Goal: Complete application form

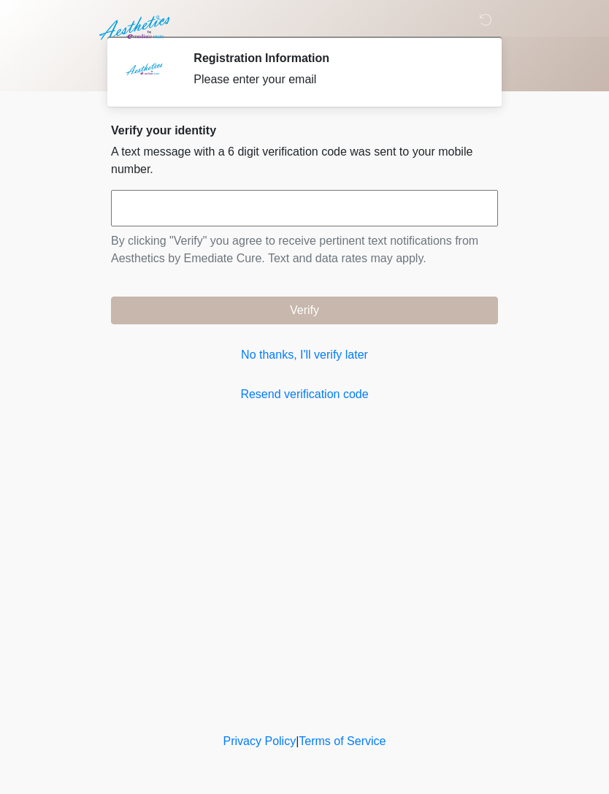
click at [417, 214] on input "text" at bounding box center [304, 208] width 387 height 37
type input "******"
click at [403, 304] on button "Verify" at bounding box center [304, 310] width 387 height 28
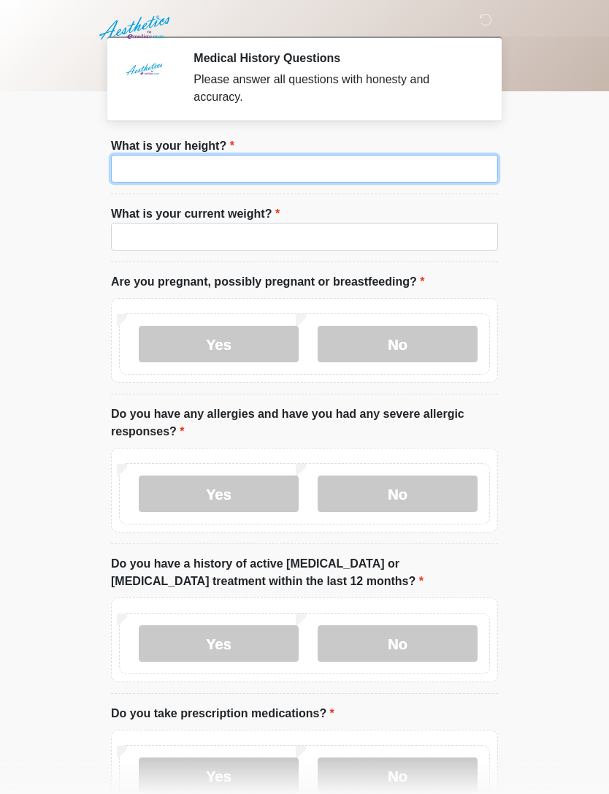
click at [439, 166] on input "What is your height?" at bounding box center [304, 169] width 387 height 28
type input "***"
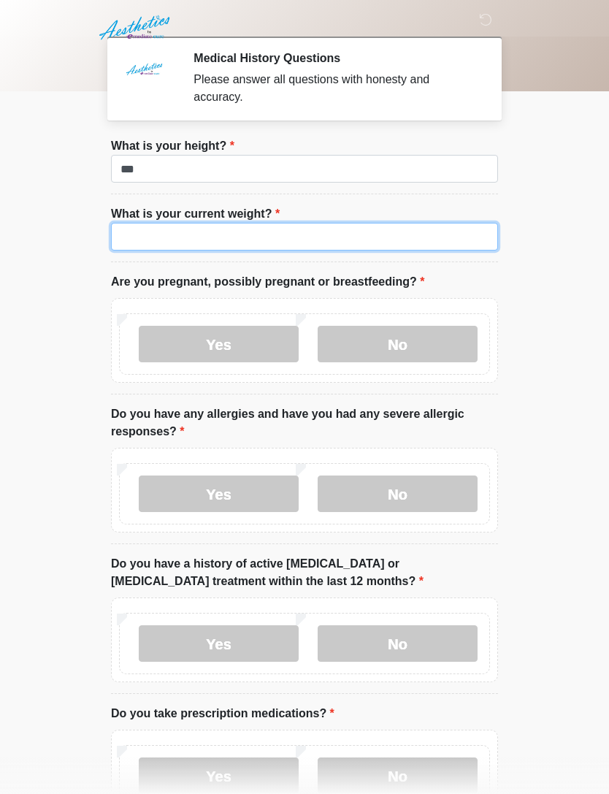
click at [367, 250] on input "What is your current weight?" at bounding box center [304, 237] width 387 height 28
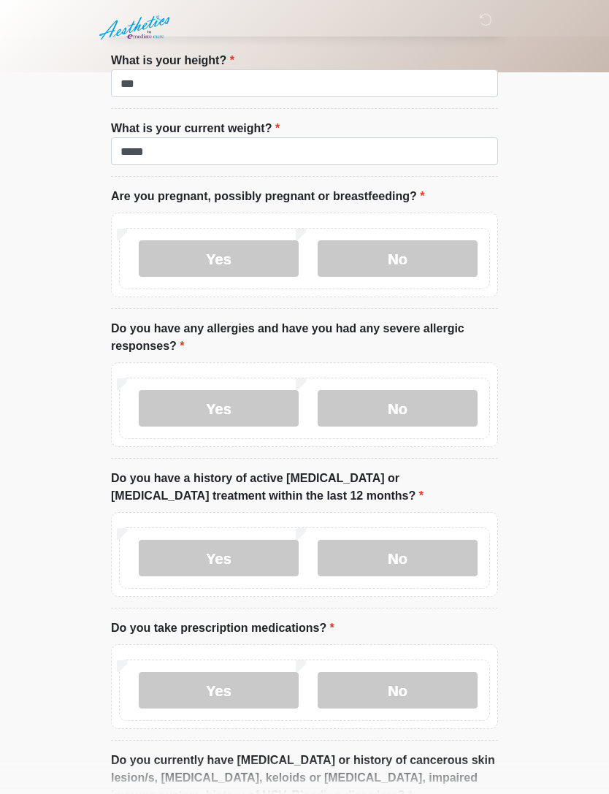
scroll to position [96, 0]
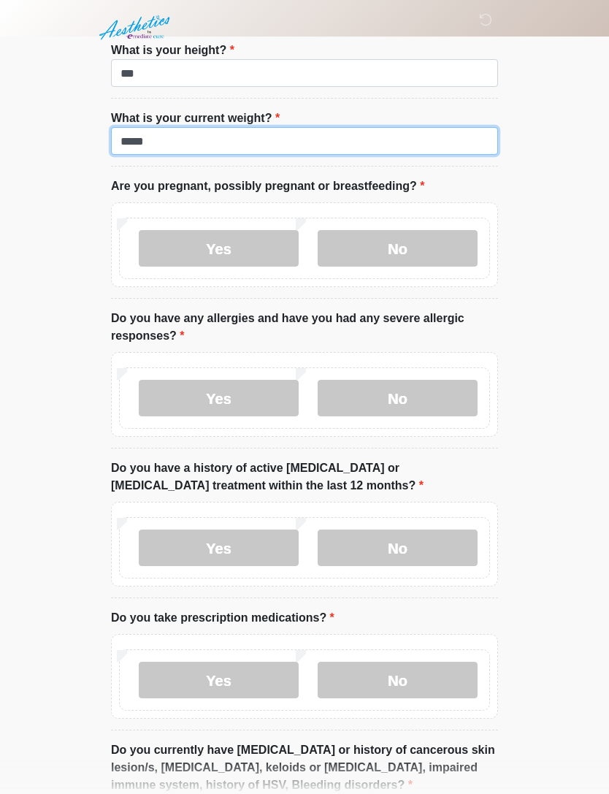
type input "*****"
click at [400, 246] on label "No" at bounding box center [398, 248] width 160 height 37
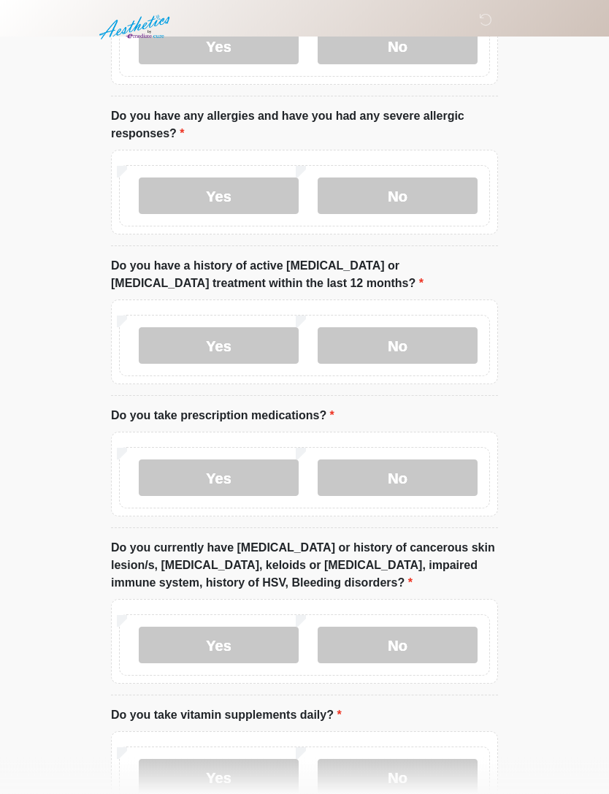
scroll to position [298, 0]
click at [441, 193] on label "No" at bounding box center [398, 195] width 160 height 37
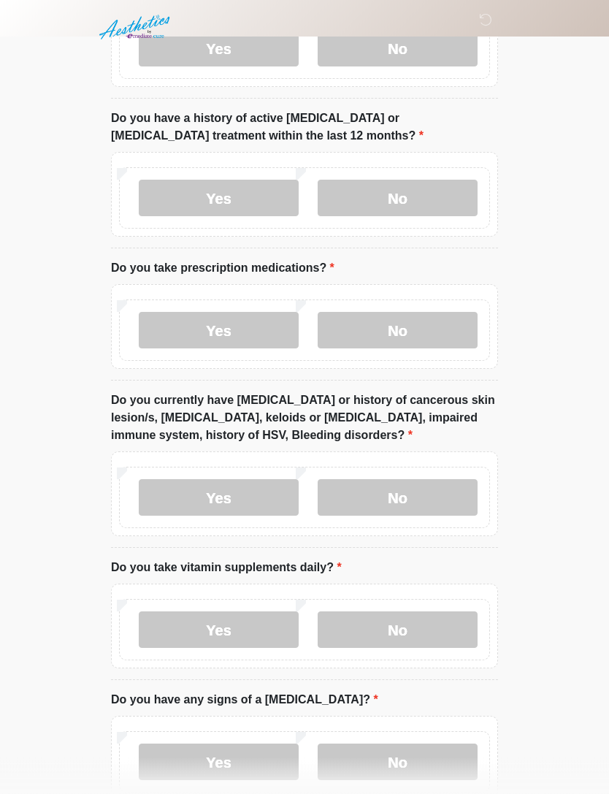
scroll to position [445, 0]
click at [438, 191] on label "No" at bounding box center [398, 198] width 160 height 37
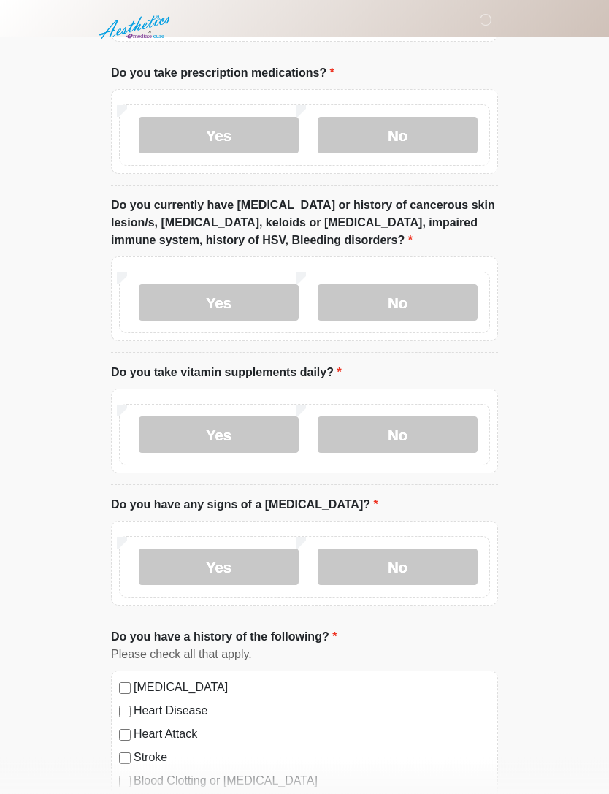
scroll to position [640, 0]
click at [249, 137] on label "Yes" at bounding box center [219, 135] width 160 height 37
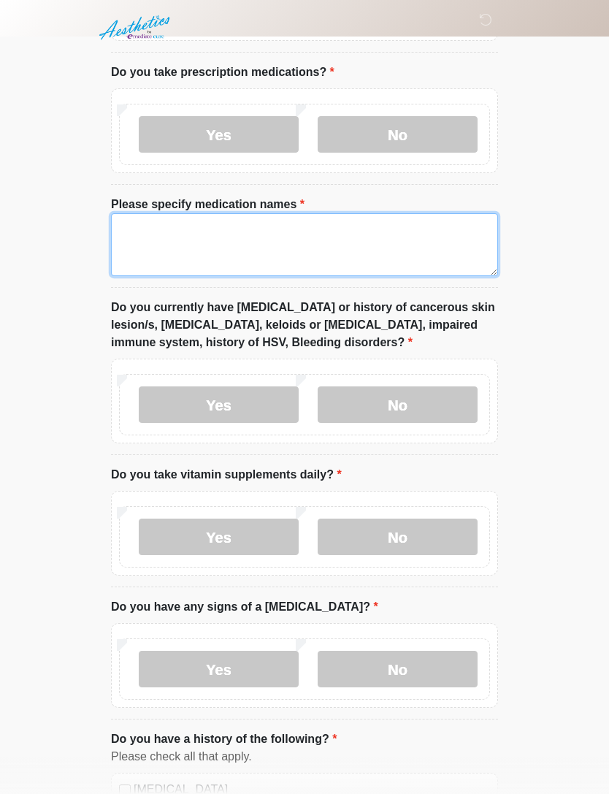
click at [299, 251] on textarea "Please specify medication names" at bounding box center [304, 244] width 387 height 63
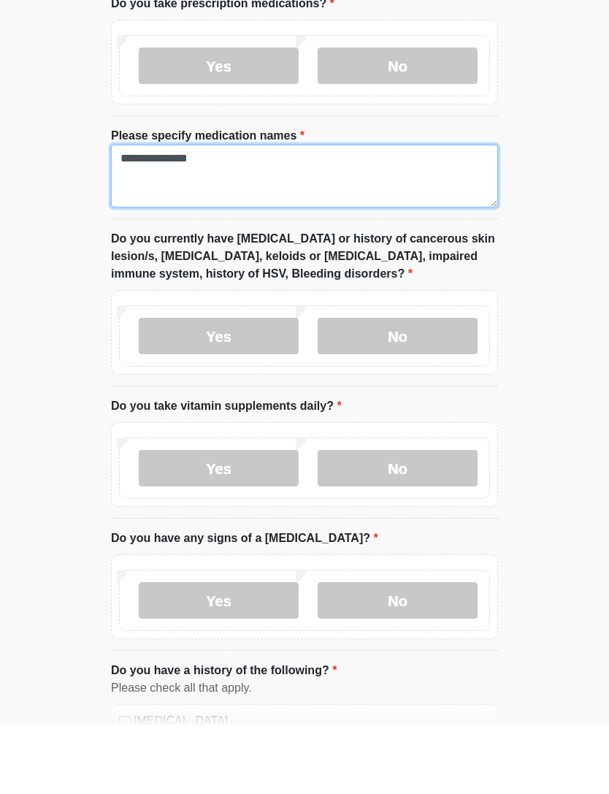
type textarea "**********"
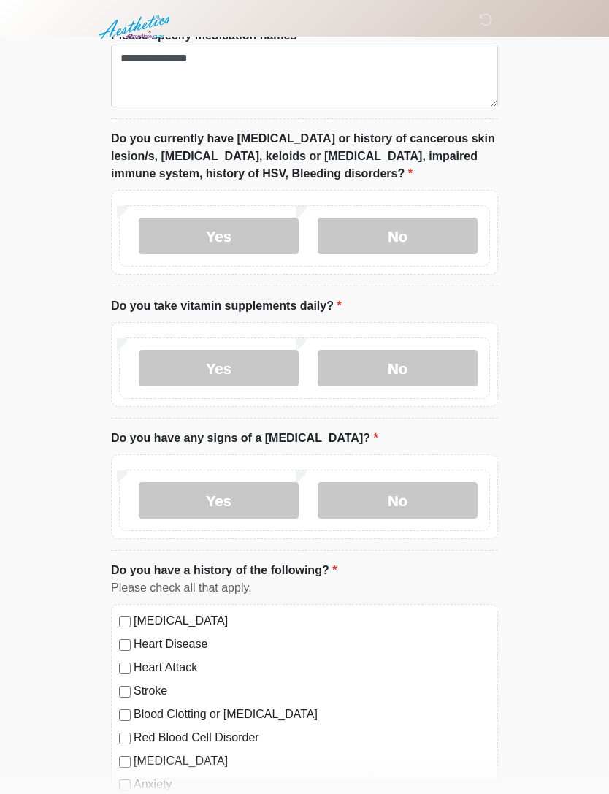
scroll to position [808, 0]
click at [238, 230] on label "Yes" at bounding box center [219, 237] width 160 height 37
click at [396, 240] on label "No" at bounding box center [398, 236] width 160 height 37
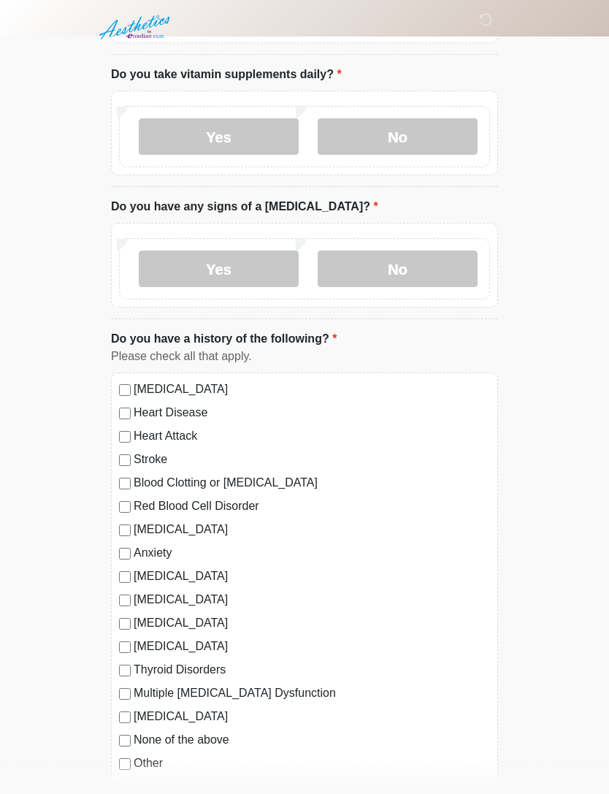
scroll to position [1041, 0]
click at [424, 133] on label "No" at bounding box center [398, 136] width 160 height 37
click at [397, 276] on label "No" at bounding box center [398, 268] width 160 height 37
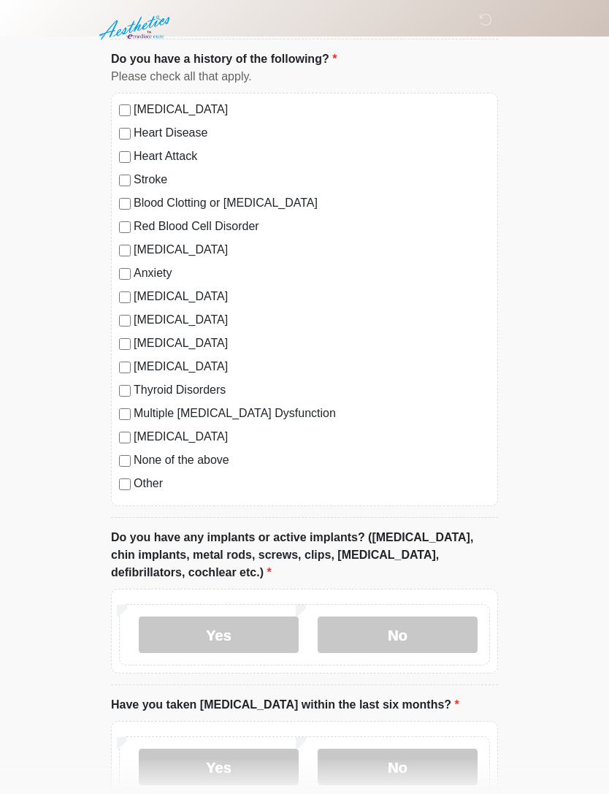
scroll to position [1320, 0]
click at [134, 101] on label "[MEDICAL_DATA]" at bounding box center [312, 110] width 356 height 18
click at [138, 118] on div "[MEDICAL_DATA] Heart Disease Heart Attack Stroke Blood Clotting or [MEDICAL_DAT…" at bounding box center [304, 299] width 387 height 413
click at [137, 126] on label "Heart Disease" at bounding box center [312, 134] width 356 height 18
click at [136, 174] on label "Stroke" at bounding box center [312, 181] width 356 height 18
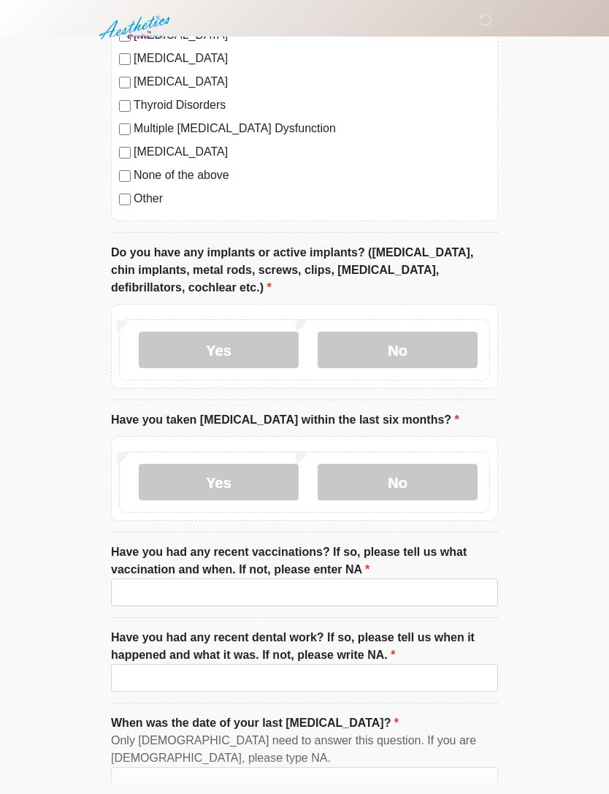
scroll to position [1614, 0]
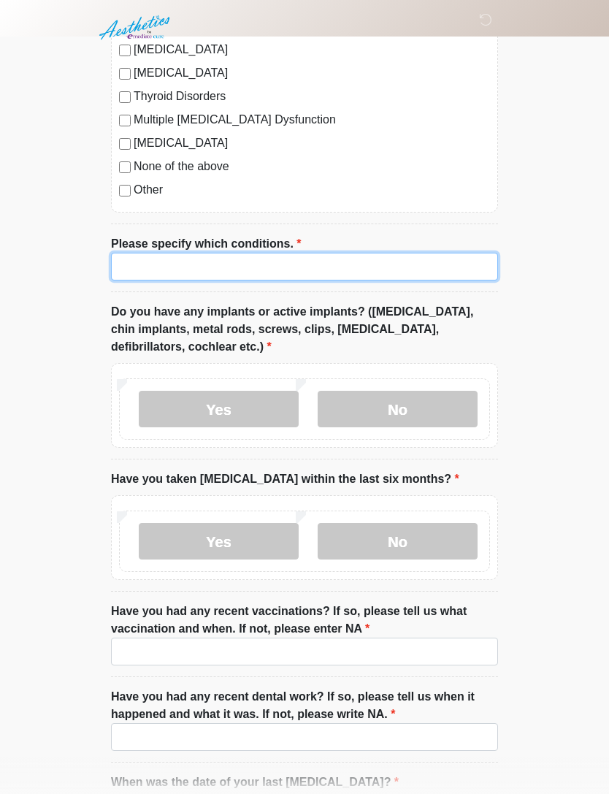
click at [152, 263] on input "Please specify which conditions." at bounding box center [304, 267] width 387 height 28
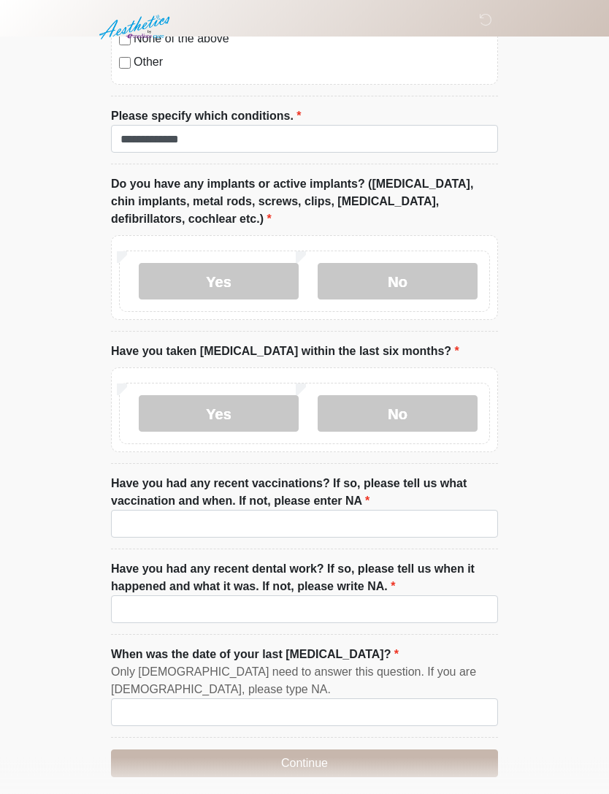
scroll to position [1744, 0]
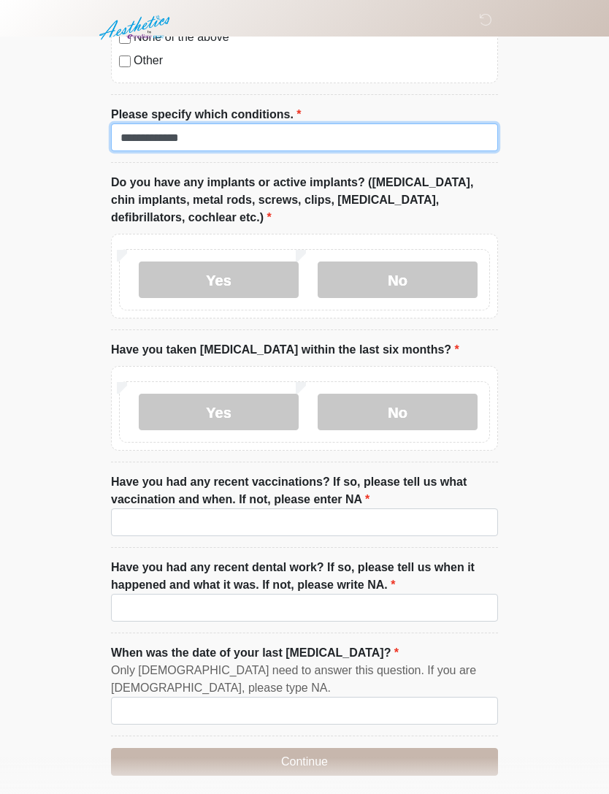
type input "**********"
click at [253, 266] on label "Yes" at bounding box center [219, 279] width 160 height 37
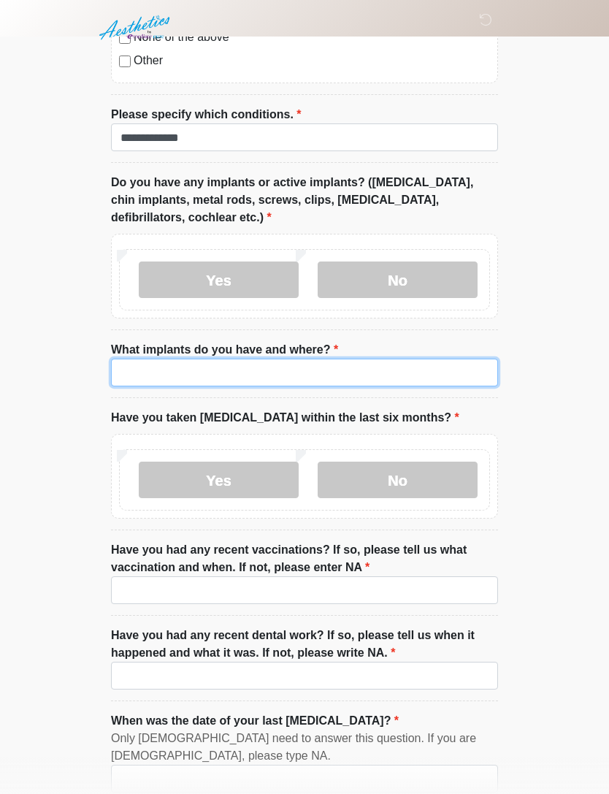
click at [368, 380] on input "What implants do you have and where?" at bounding box center [304, 372] width 387 height 28
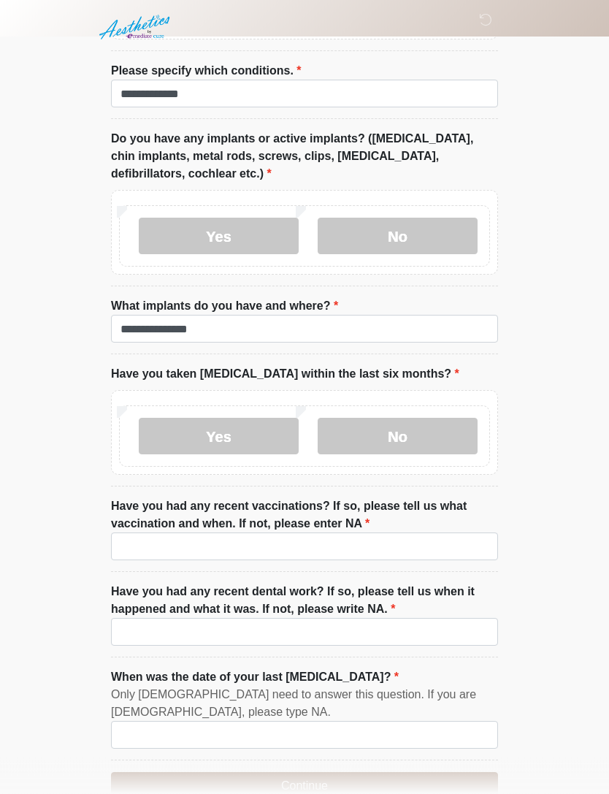
scroll to position [1819, 0]
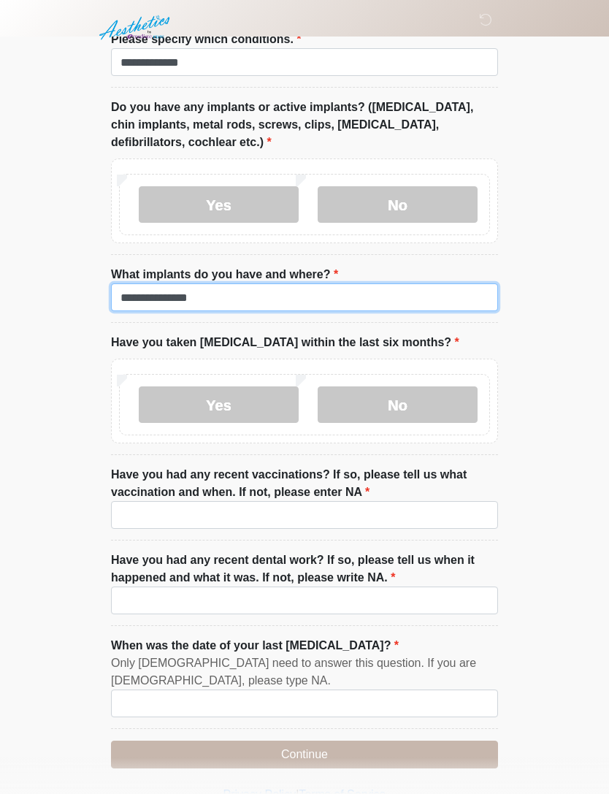
type input "**********"
click at [450, 391] on label "No" at bounding box center [398, 404] width 160 height 37
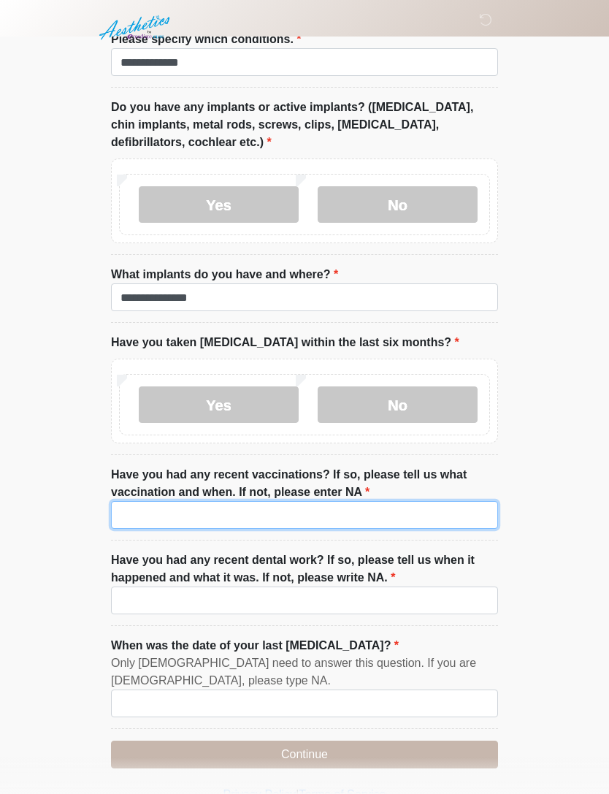
click at [453, 507] on input "Have you had any recent vaccinations? If so, please tell us what vaccination an…" at bounding box center [304, 515] width 387 height 28
type input "**"
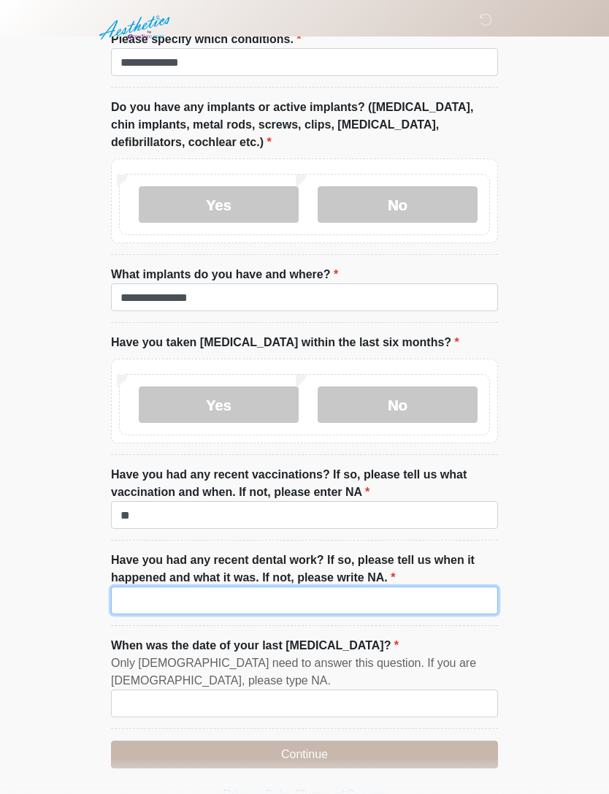
click at [421, 603] on input "Have you had any recent dental work? If so, please tell us when it happened and…" at bounding box center [304, 600] width 387 height 28
type input "**"
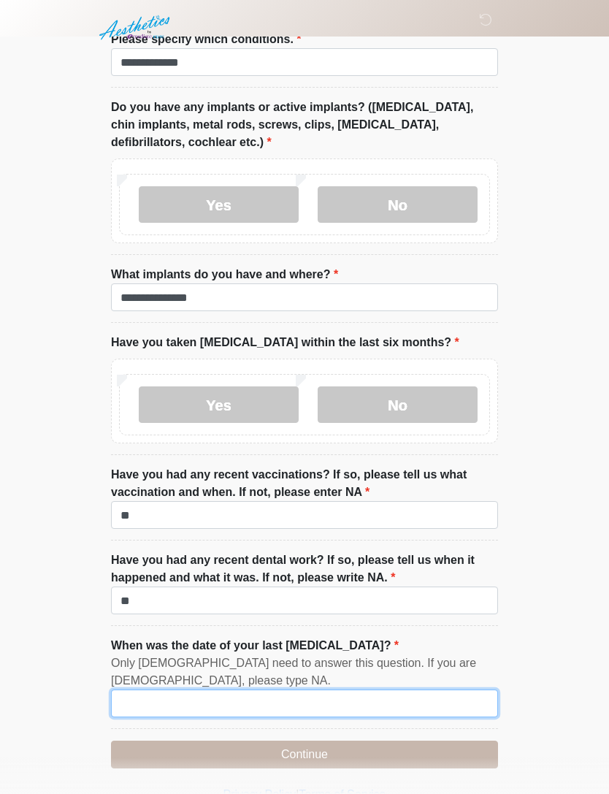
click at [310, 691] on input "When was the date of your last [MEDICAL_DATA]?" at bounding box center [304, 703] width 387 height 28
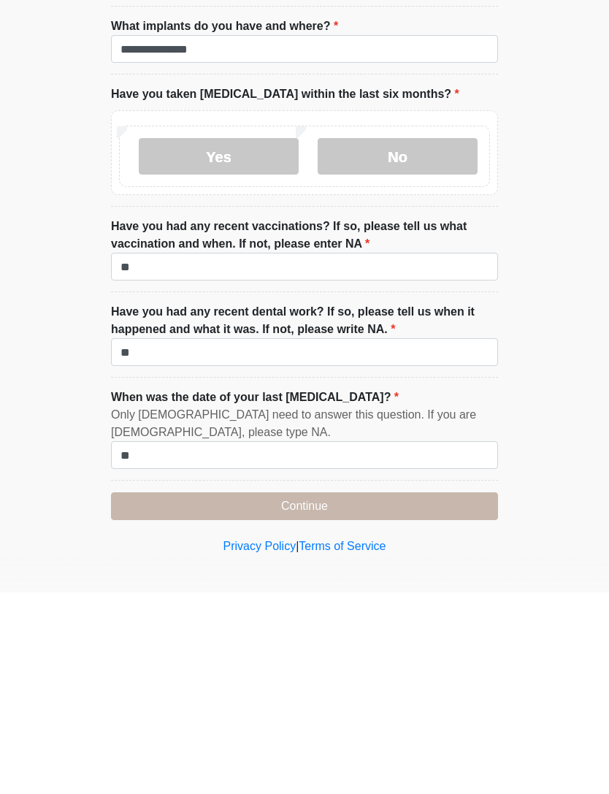
scroll to position [1819, 0]
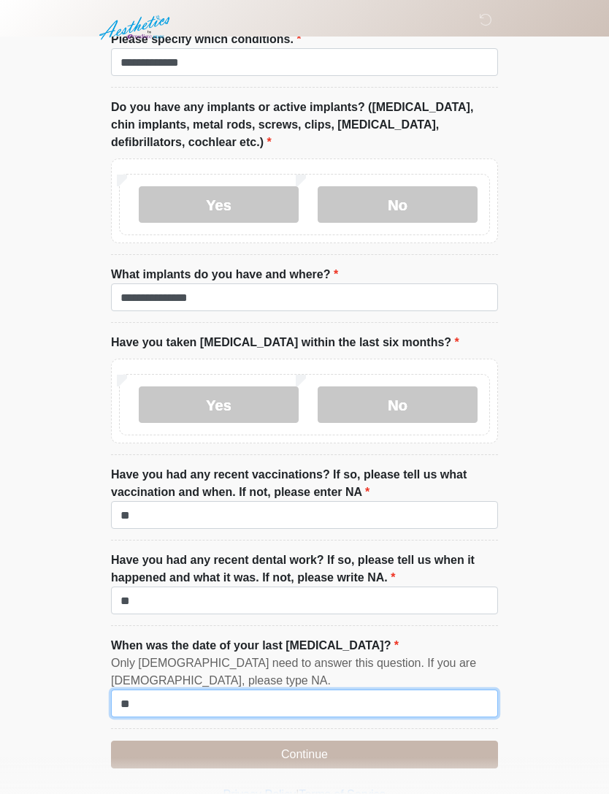
type input "**"
click at [346, 750] on button "Continue" at bounding box center [304, 754] width 387 height 28
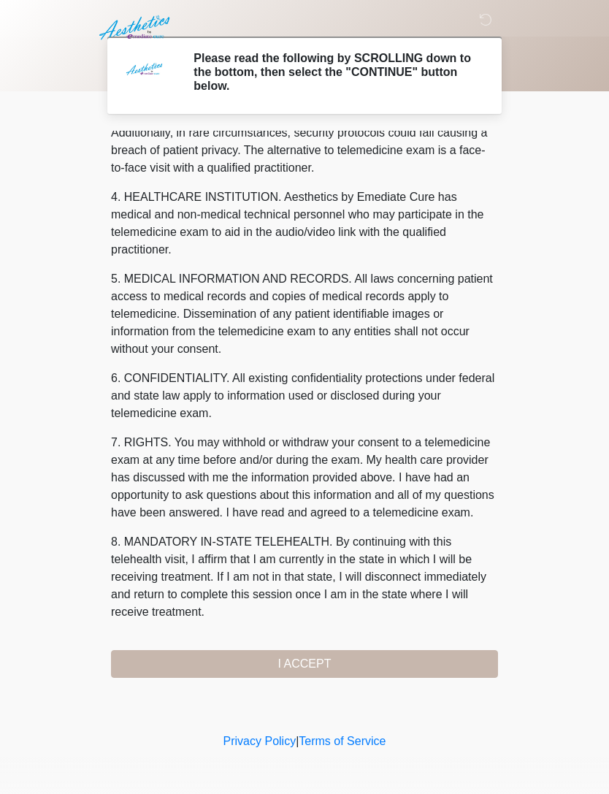
scroll to position [363, 0]
click at [318, 651] on button "I ACCEPT" at bounding box center [304, 664] width 387 height 28
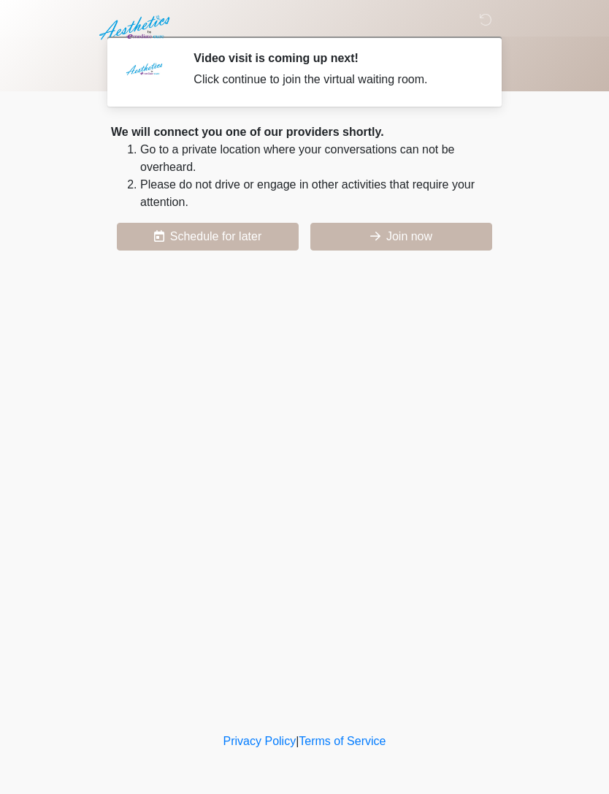
click at [418, 220] on div "We will connect you one of our providers shortly. Go to a private location wher…" at bounding box center [304, 186] width 387 height 127
click at [415, 231] on button "Join now" at bounding box center [401, 237] width 182 height 28
